Goal: Find specific page/section: Find specific page/section

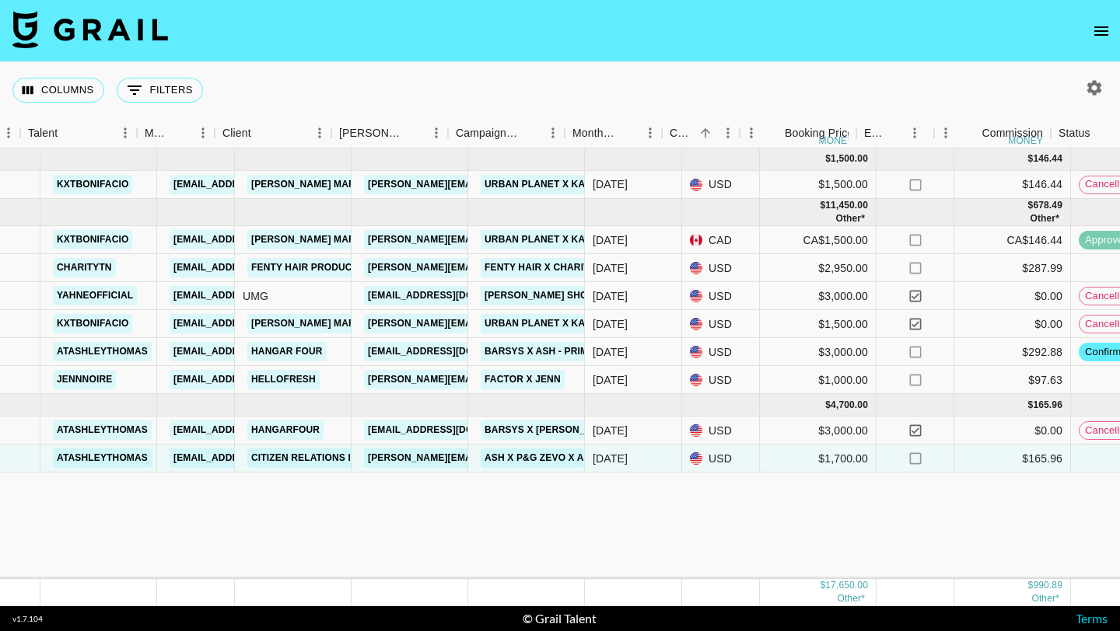
scroll to position [0, 201]
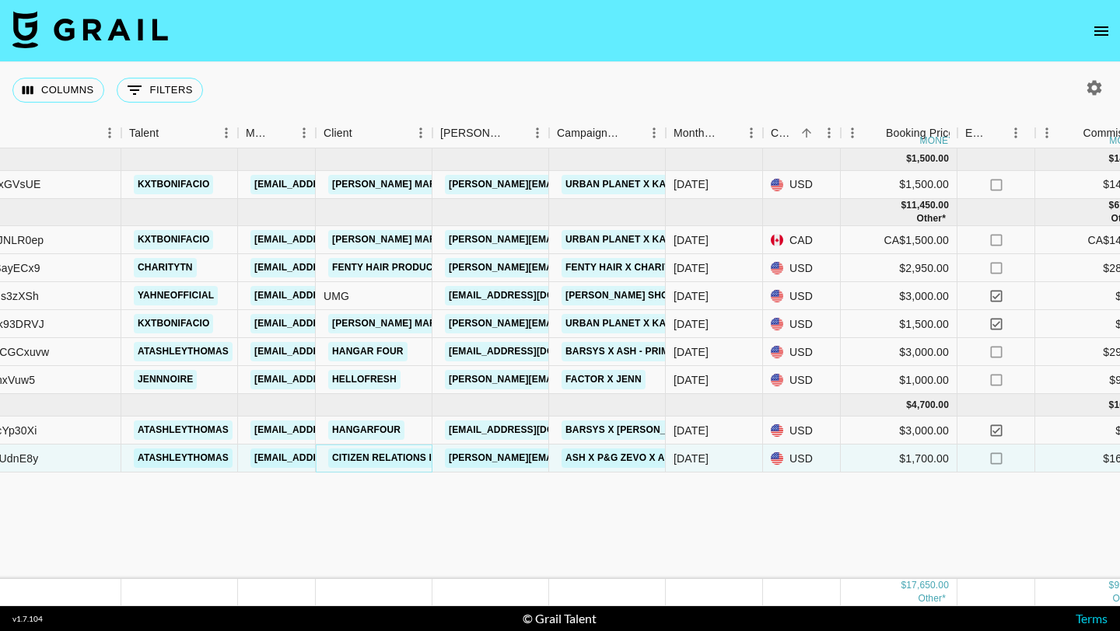
click at [387, 467] on link "Citizen Relations Inc." at bounding box center [390, 458] width 124 height 19
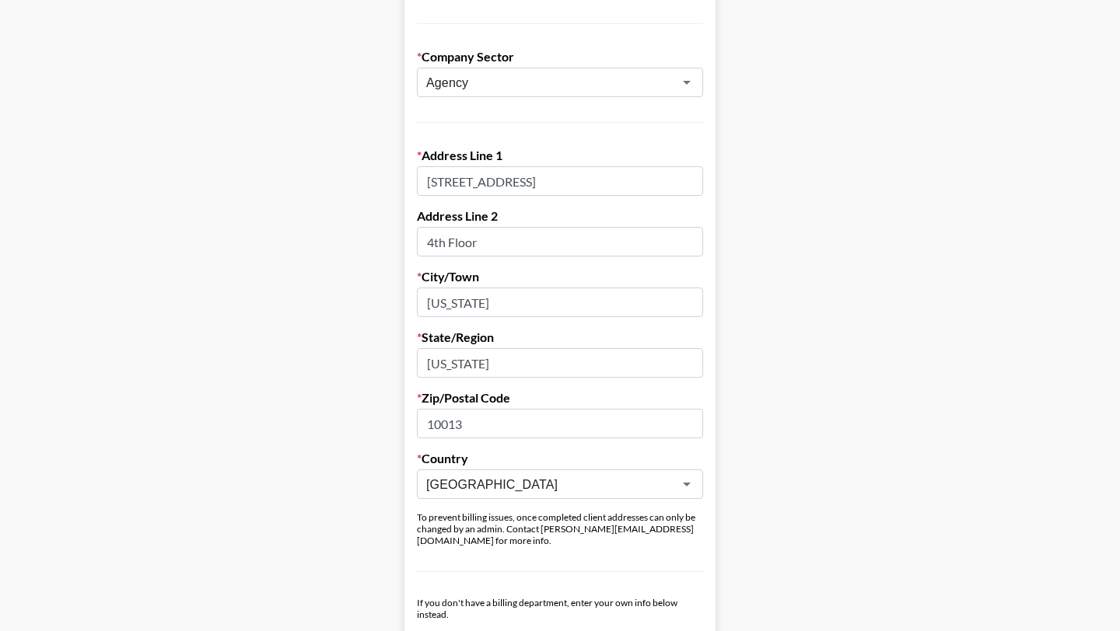
scroll to position [348, 0]
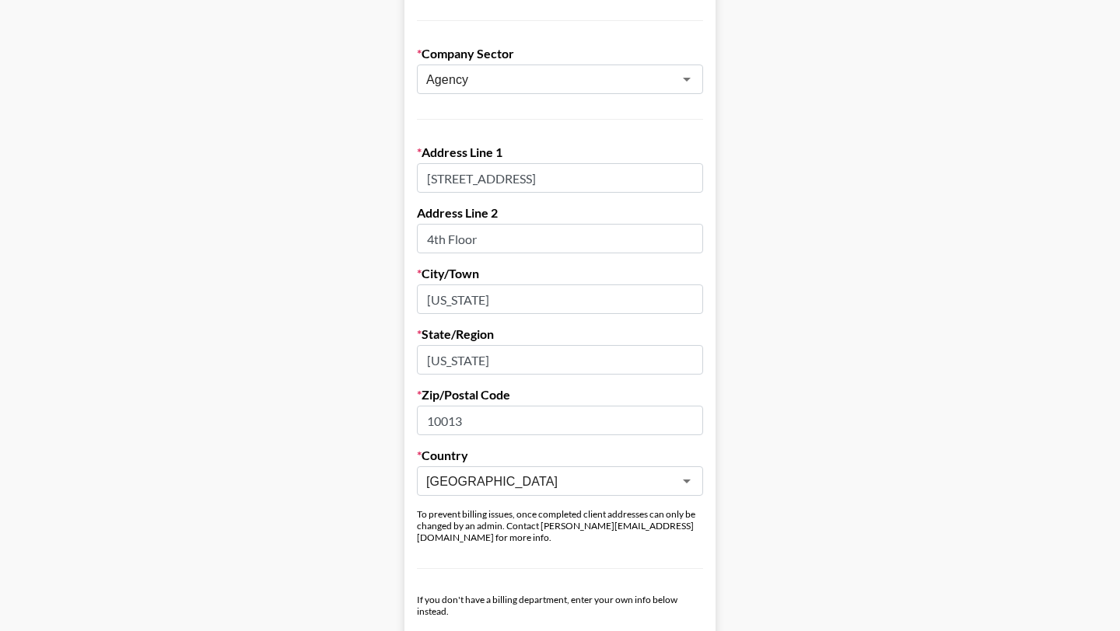
click at [429, 179] on input "[STREET_ADDRESS]" at bounding box center [560, 178] width 286 height 30
click at [498, 181] on input "[STREET_ADDRESS]" at bounding box center [560, 178] width 286 height 30
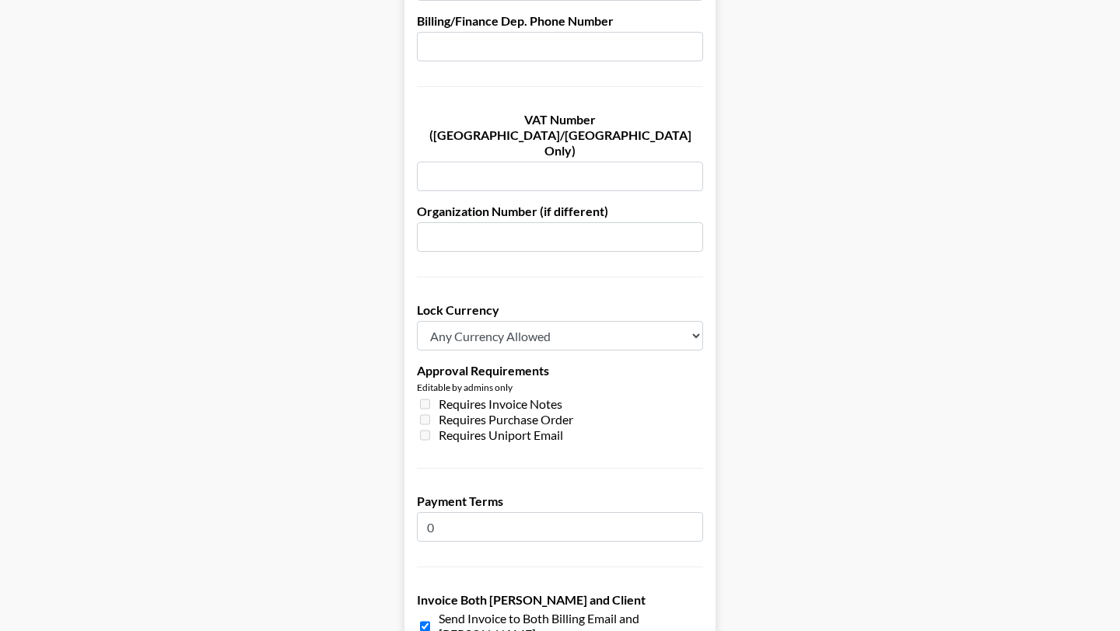
scroll to position [1149, 0]
